Goal: Task Accomplishment & Management: Use online tool/utility

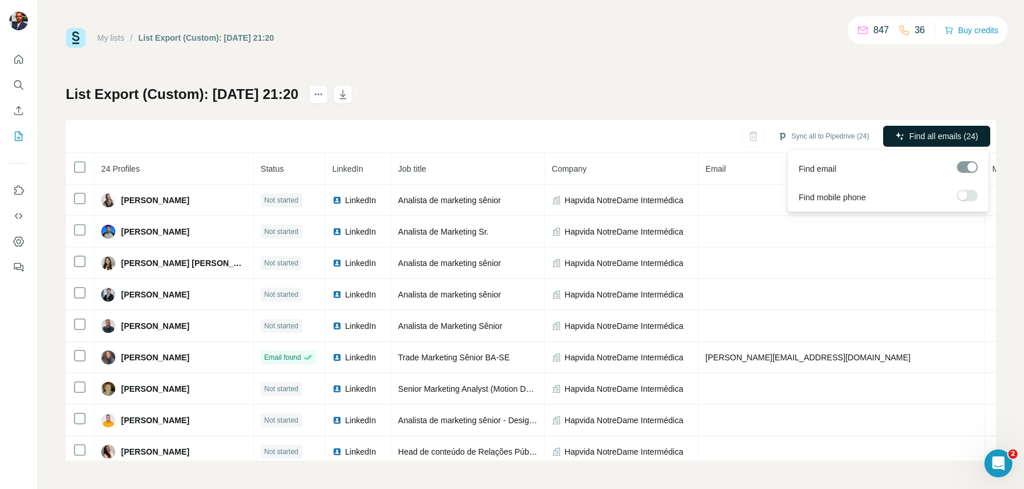
click at [920, 128] on button "Find all emails (24)" at bounding box center [936, 136] width 107 height 21
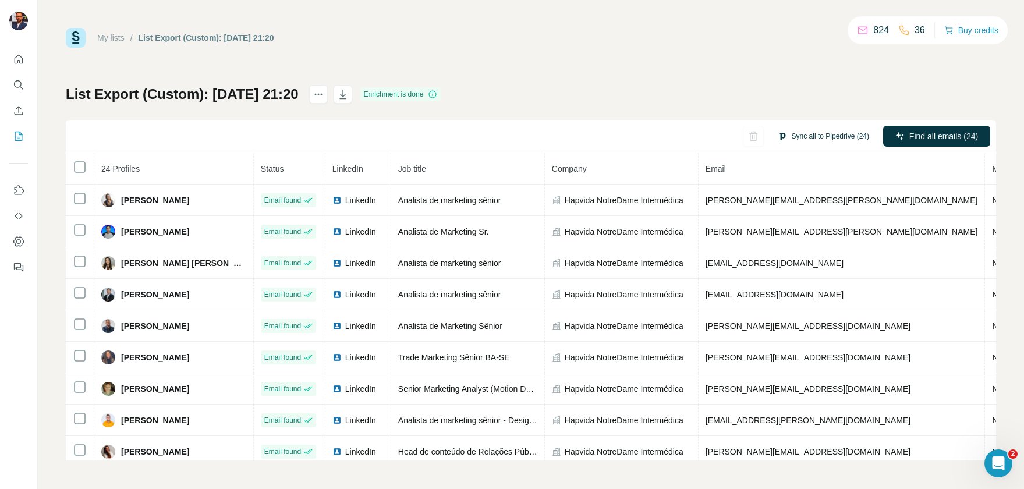
click at [811, 133] on button "Sync all to Pipedrive (24)" at bounding box center [824, 136] width 108 height 17
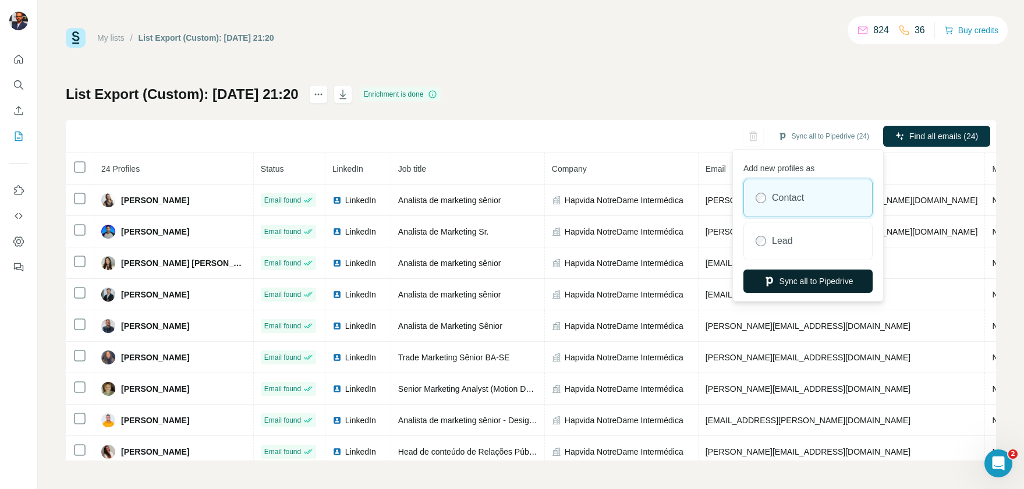
click at [806, 281] on button "Sync all to Pipedrive" at bounding box center [808, 281] width 129 height 23
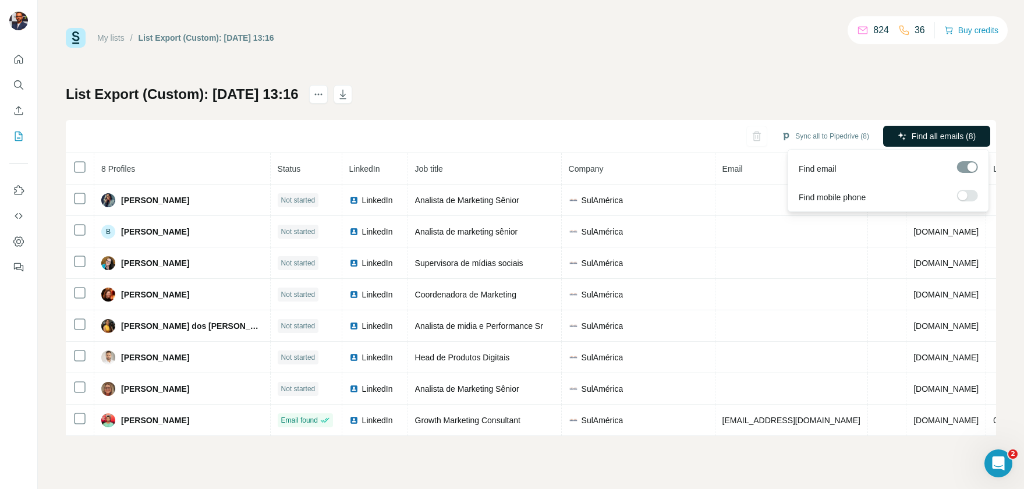
click at [914, 140] on span "Find all emails (8)" at bounding box center [944, 136] width 64 height 12
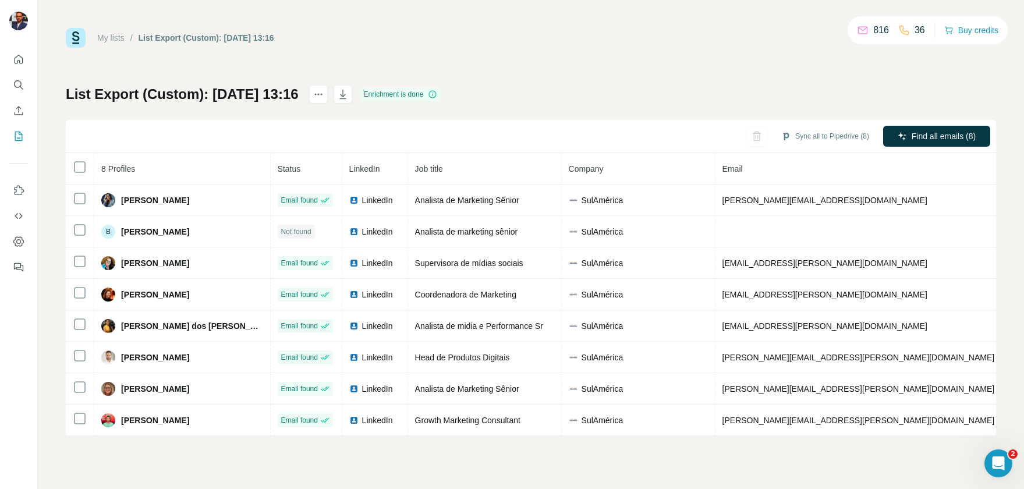
click at [836, 132] on button "Sync all to Pipedrive (8)" at bounding box center [825, 136] width 104 height 17
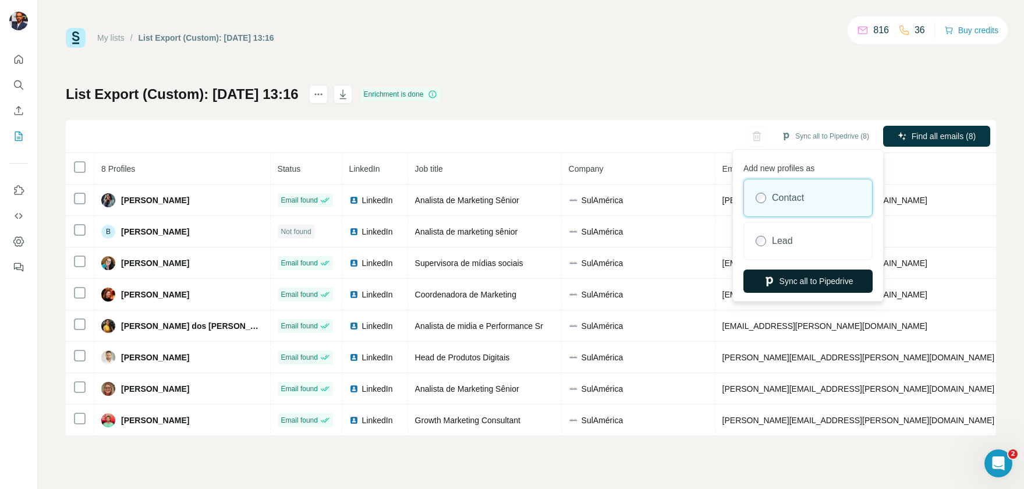
click at [833, 281] on button "Sync all to Pipedrive" at bounding box center [808, 281] width 129 height 23
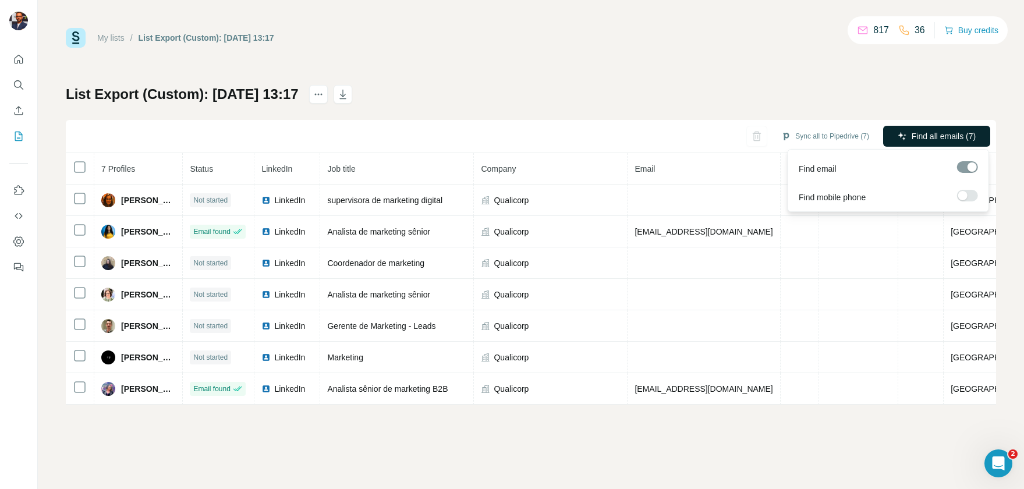
click at [936, 139] on span "Find all emails (7)" at bounding box center [944, 136] width 64 height 12
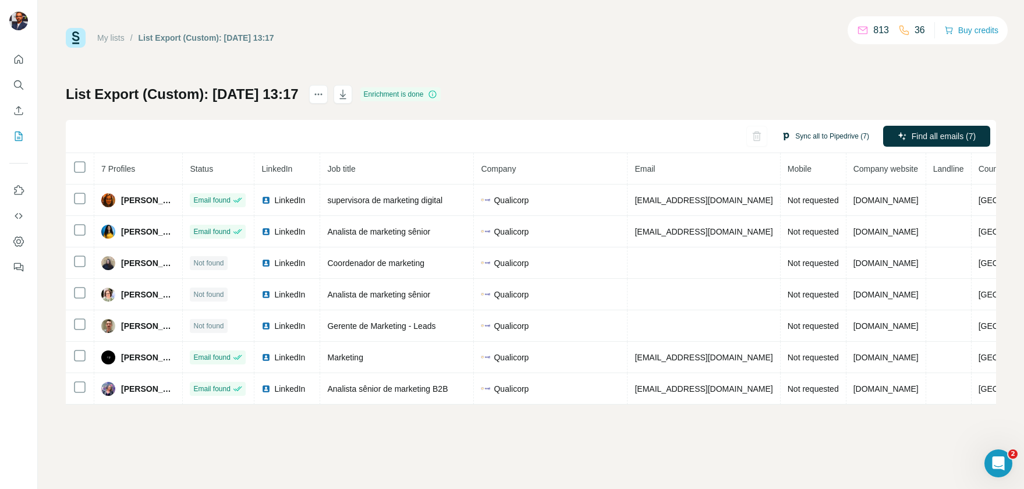
click at [828, 137] on button "Sync all to Pipedrive (7)" at bounding box center [825, 136] width 104 height 17
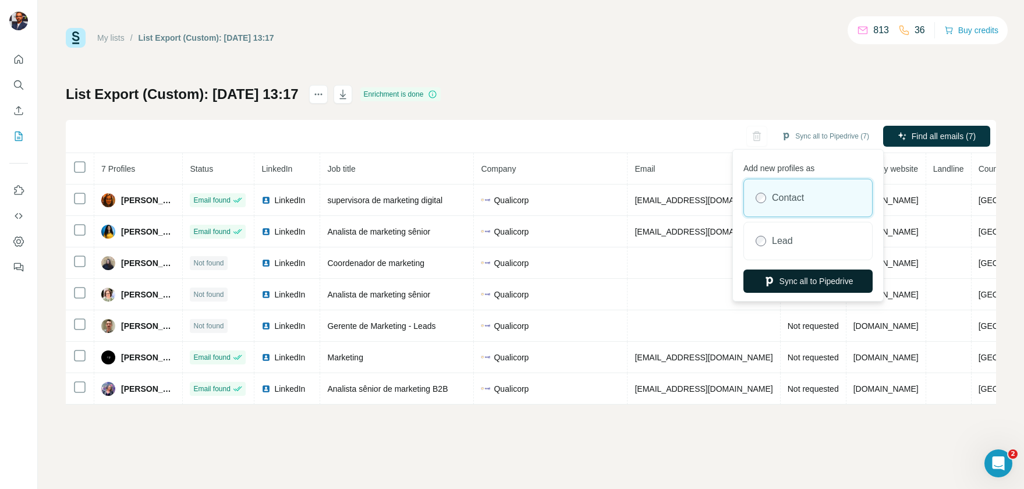
click at [794, 273] on button "Sync all to Pipedrive" at bounding box center [808, 281] width 129 height 23
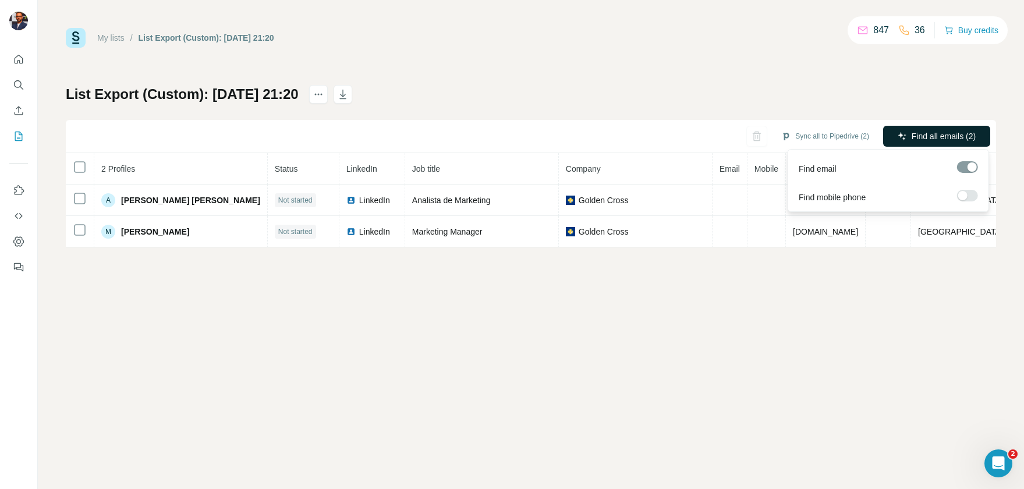
click at [930, 133] on span "Find all emails (2)" at bounding box center [944, 136] width 64 height 12
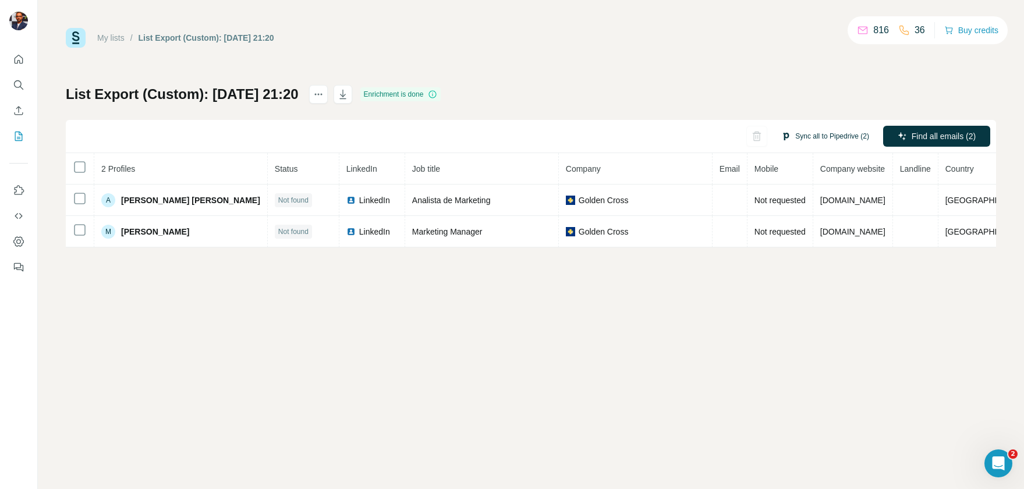
click at [814, 141] on button "Sync all to Pipedrive (2)" at bounding box center [825, 136] width 104 height 17
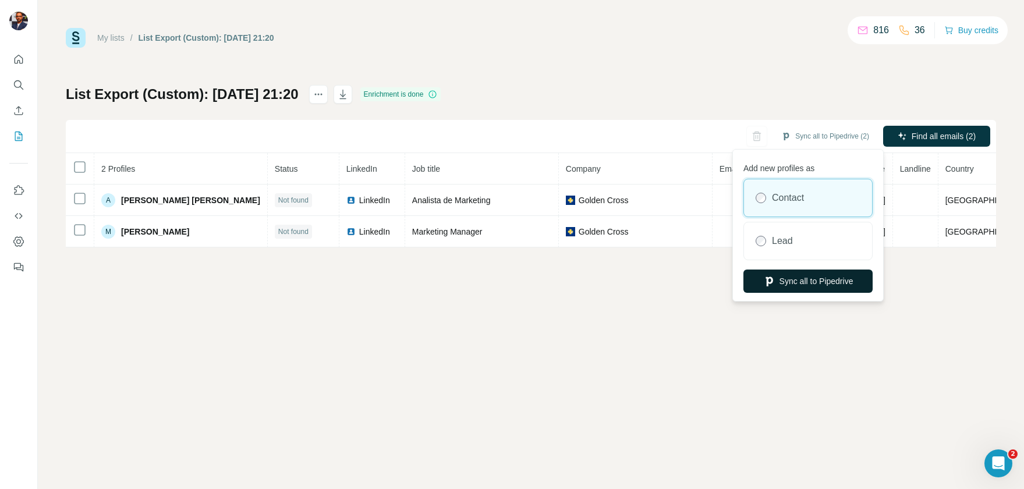
click at [818, 276] on button "Sync all to Pipedrive" at bounding box center [808, 281] width 129 height 23
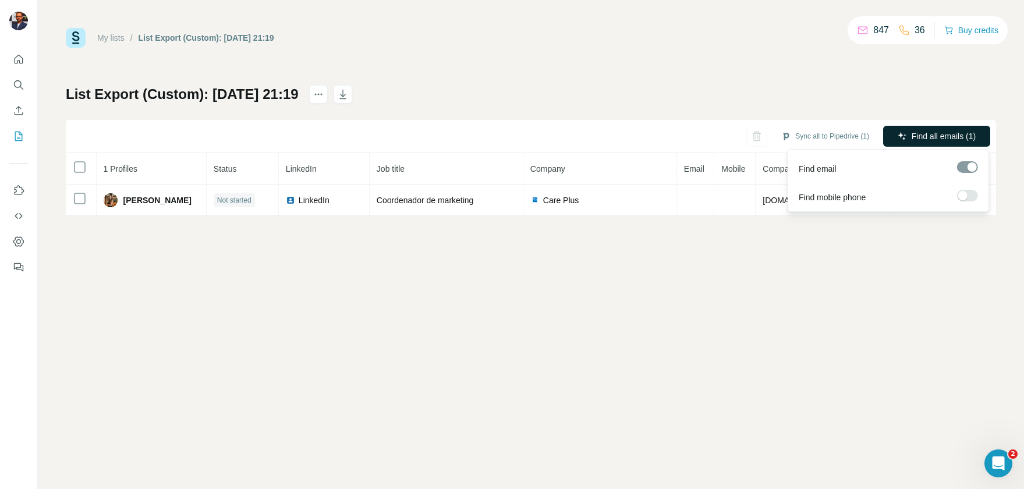
click at [908, 135] on button "Find all emails (1)" at bounding box center [936, 136] width 107 height 21
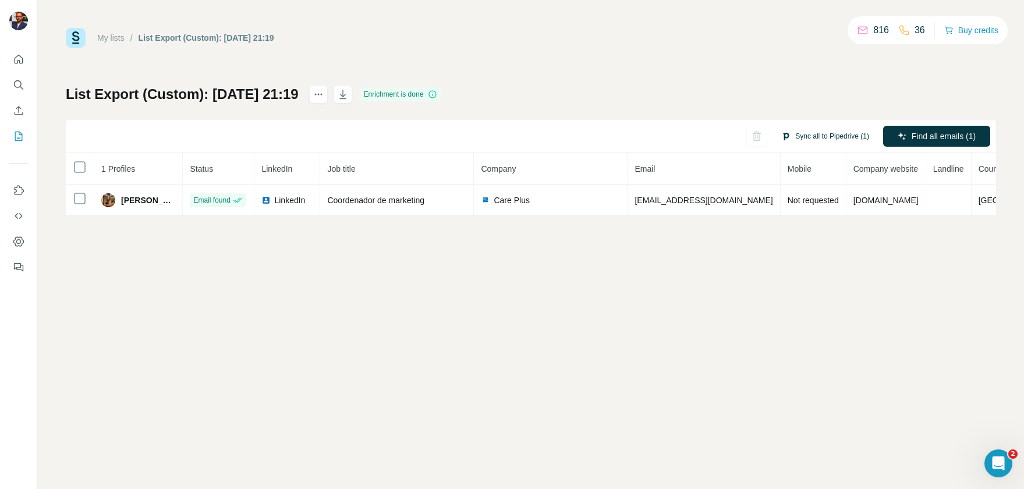
click at [826, 136] on button "Sync all to Pipedrive (1)" at bounding box center [825, 136] width 104 height 17
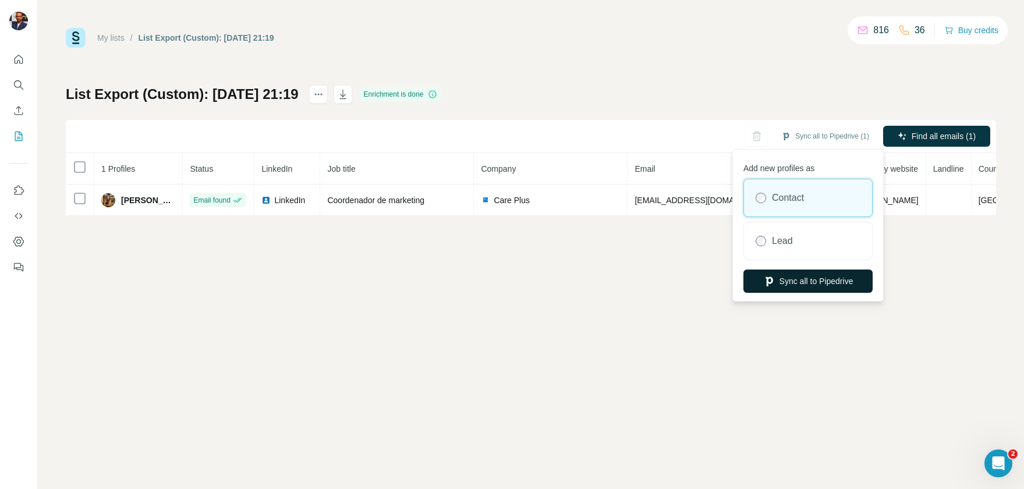
click at [825, 285] on button "Sync all to Pipedrive" at bounding box center [808, 281] width 129 height 23
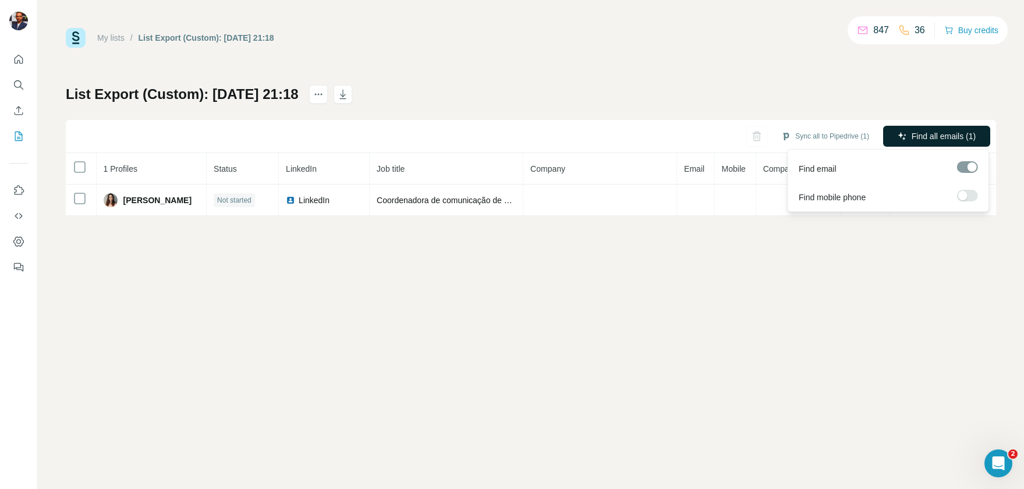
click at [899, 137] on icon "button" at bounding box center [902, 136] width 9 height 9
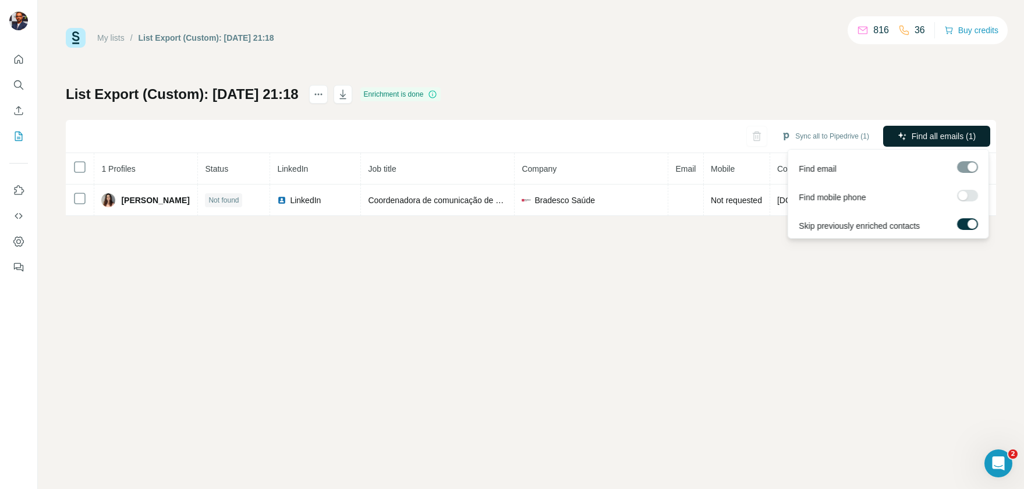
click at [913, 133] on span "Find all emails (1)" at bounding box center [944, 136] width 64 height 12
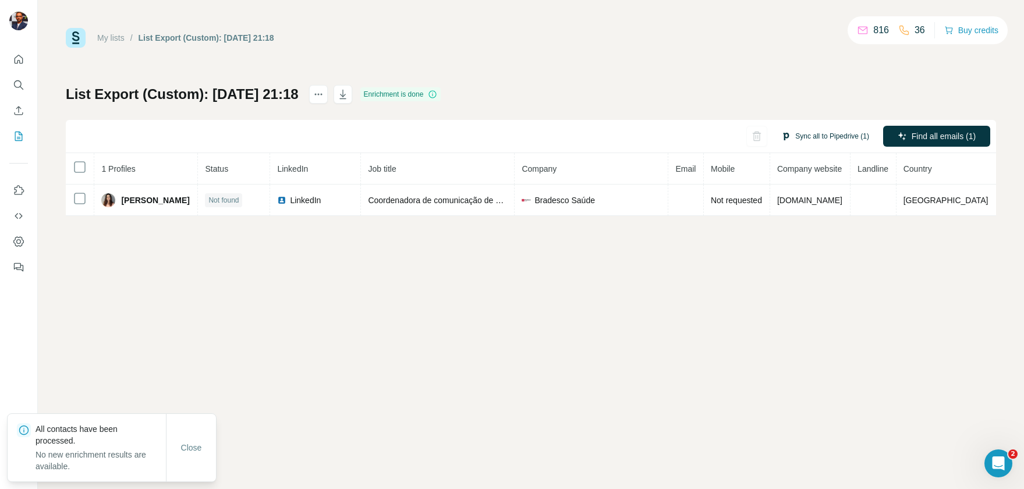
click at [818, 142] on button "Sync all to Pipedrive (1)" at bounding box center [825, 136] width 104 height 17
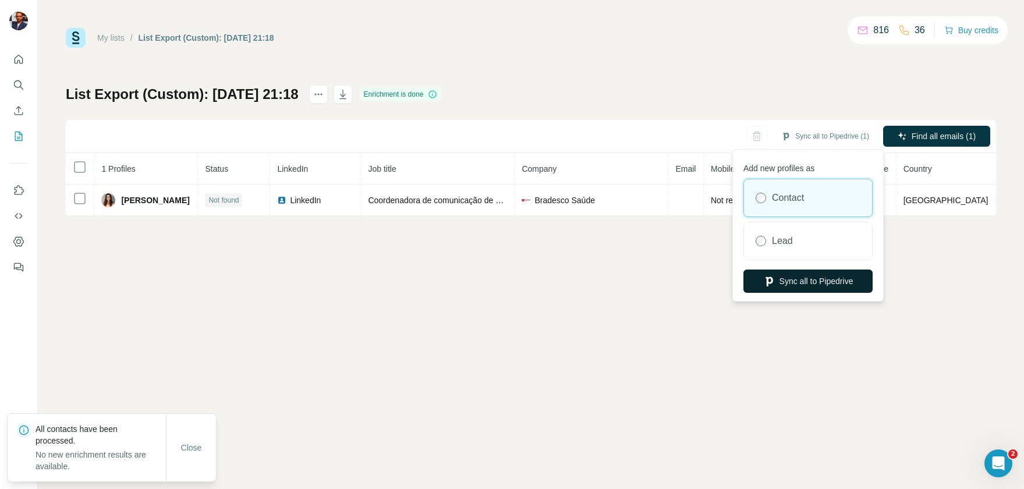
click at [810, 286] on button "Sync all to Pipedrive" at bounding box center [808, 281] width 129 height 23
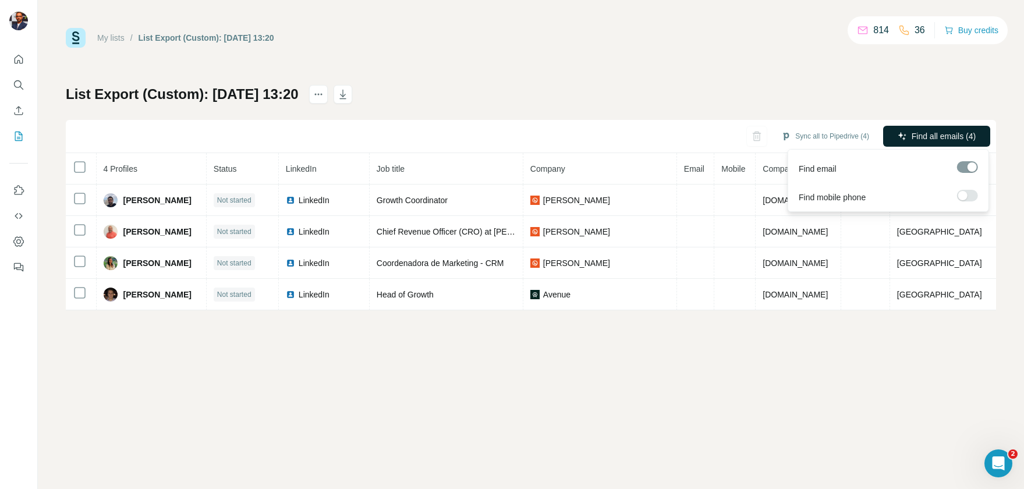
click at [925, 139] on span "Find all emails (4)" at bounding box center [944, 136] width 64 height 12
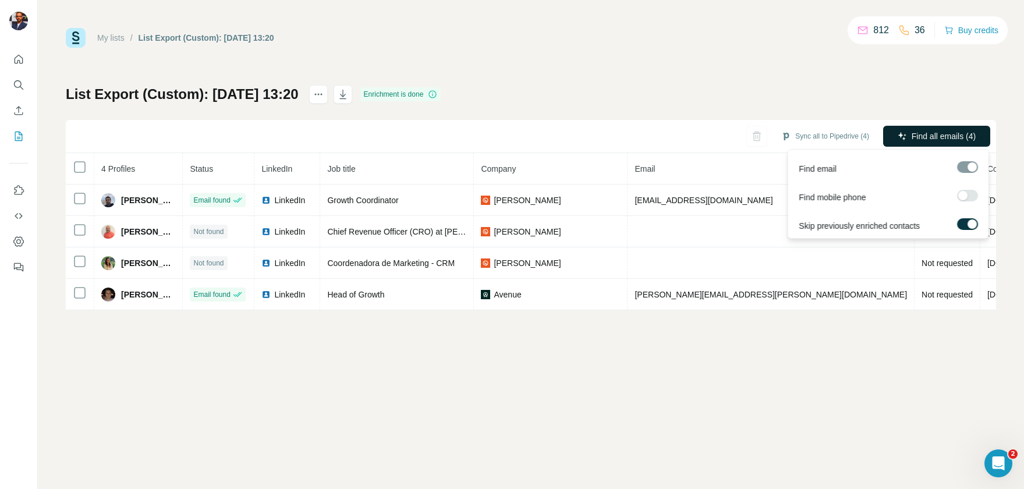
click at [952, 139] on span "Find all emails (4)" at bounding box center [944, 136] width 64 height 12
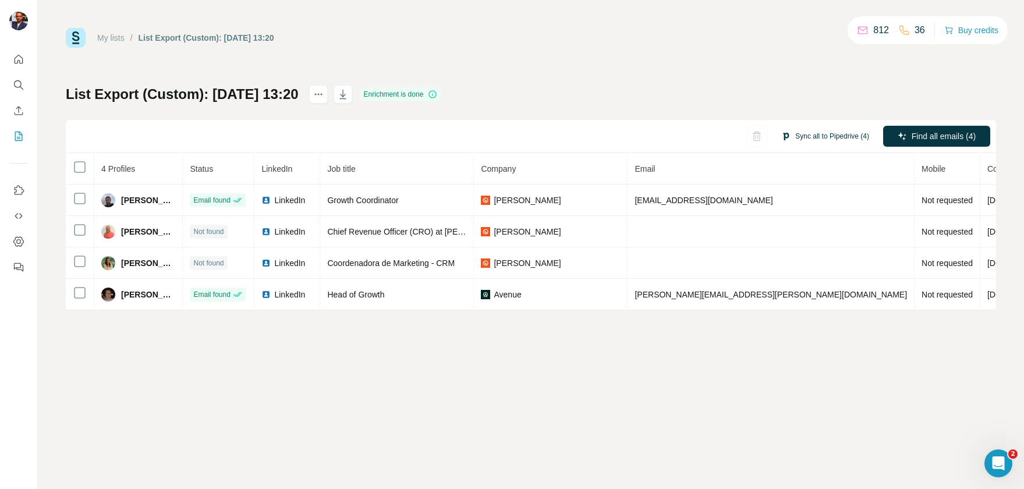
click at [829, 130] on button "Sync all to Pipedrive (4)" at bounding box center [825, 136] width 104 height 17
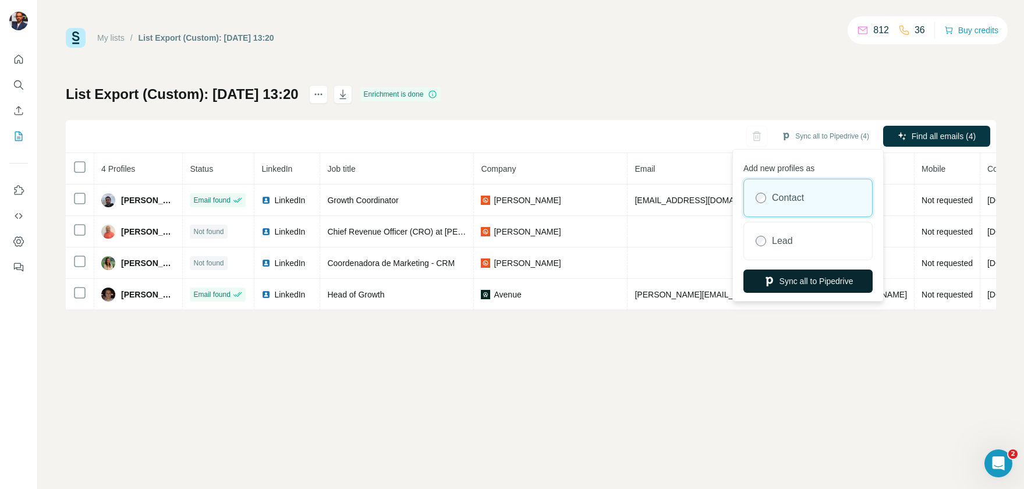
click at [777, 282] on button "Sync all to Pipedrive" at bounding box center [808, 281] width 129 height 23
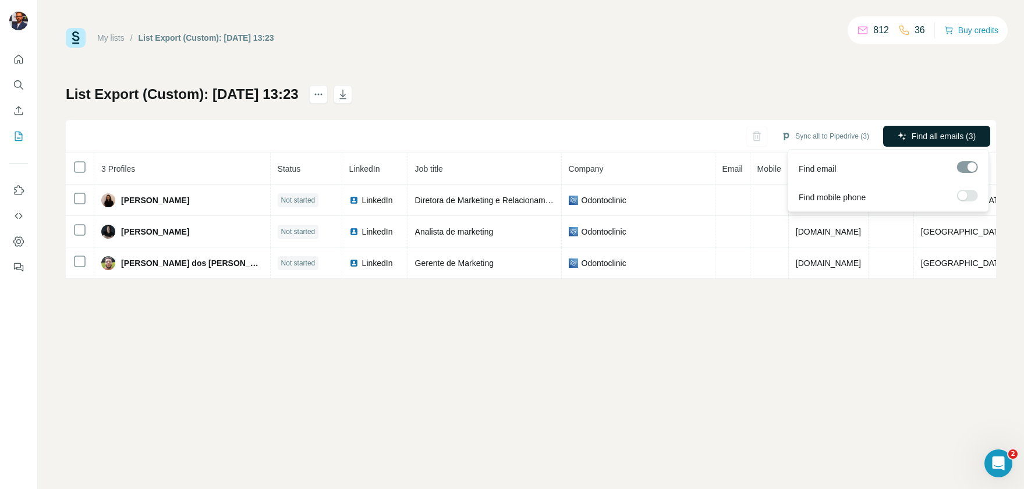
click at [931, 135] on span "Find all emails (3)" at bounding box center [944, 136] width 64 height 12
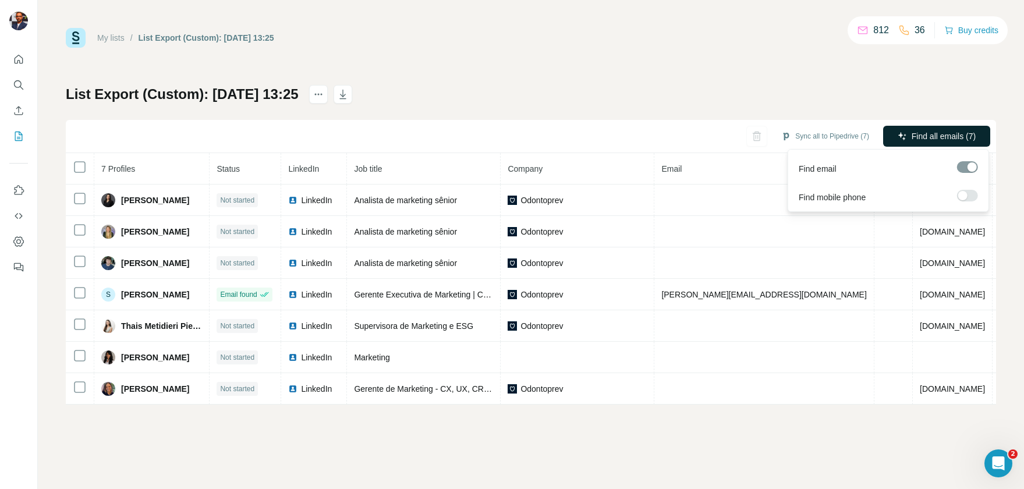
click at [931, 132] on span "Find all emails (7)" at bounding box center [944, 136] width 64 height 12
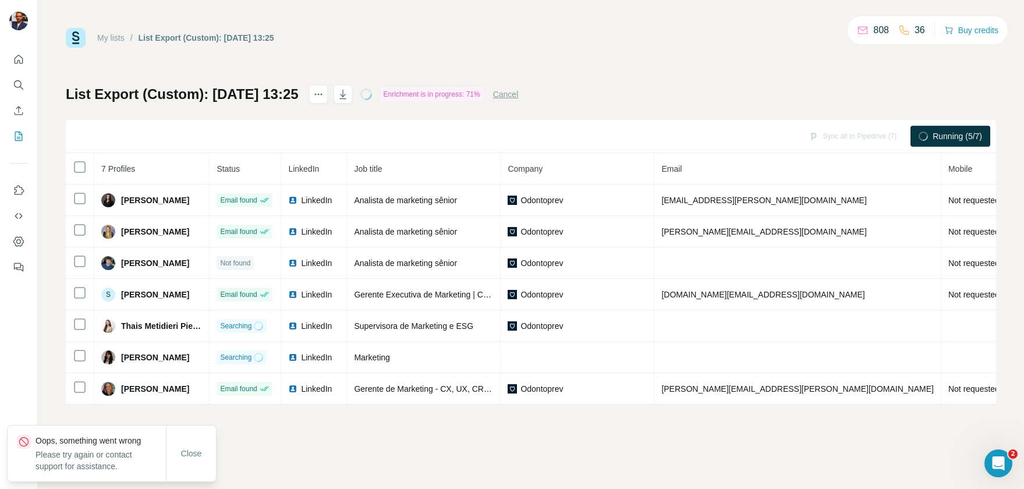
click at [947, 135] on span "Running (5/7)" at bounding box center [957, 136] width 49 height 12
